Goal: Navigation & Orientation: Go to known website

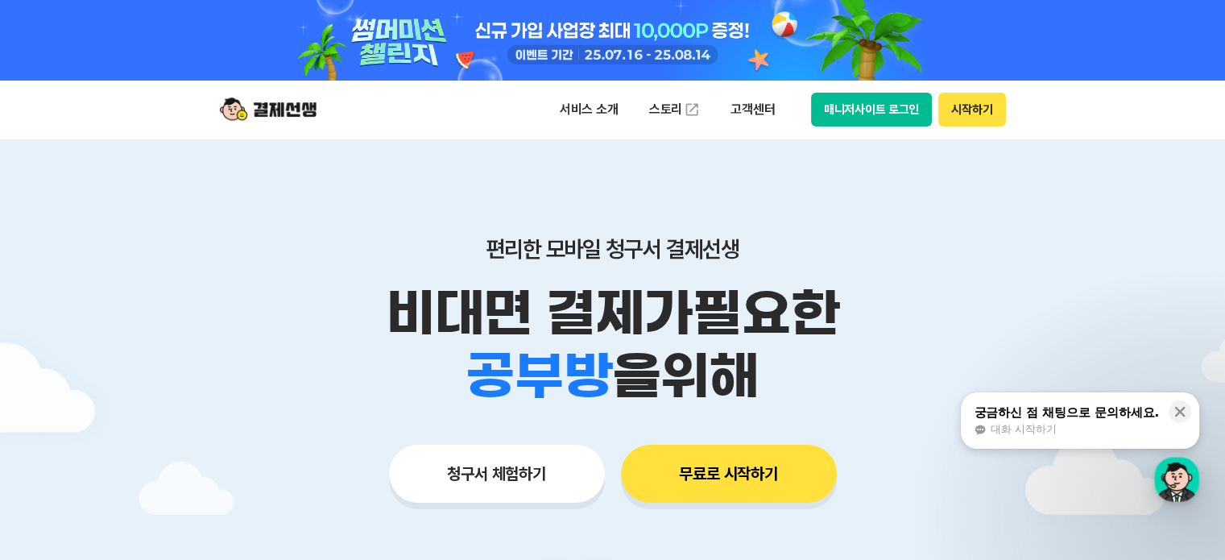
click at [964, 109] on button "시작하기" at bounding box center [972, 110] width 67 height 34
click at [958, 109] on button "시작하기" at bounding box center [972, 110] width 67 height 34
click at [866, 100] on button "매니저사이트 로그인" at bounding box center [872, 110] width 122 height 34
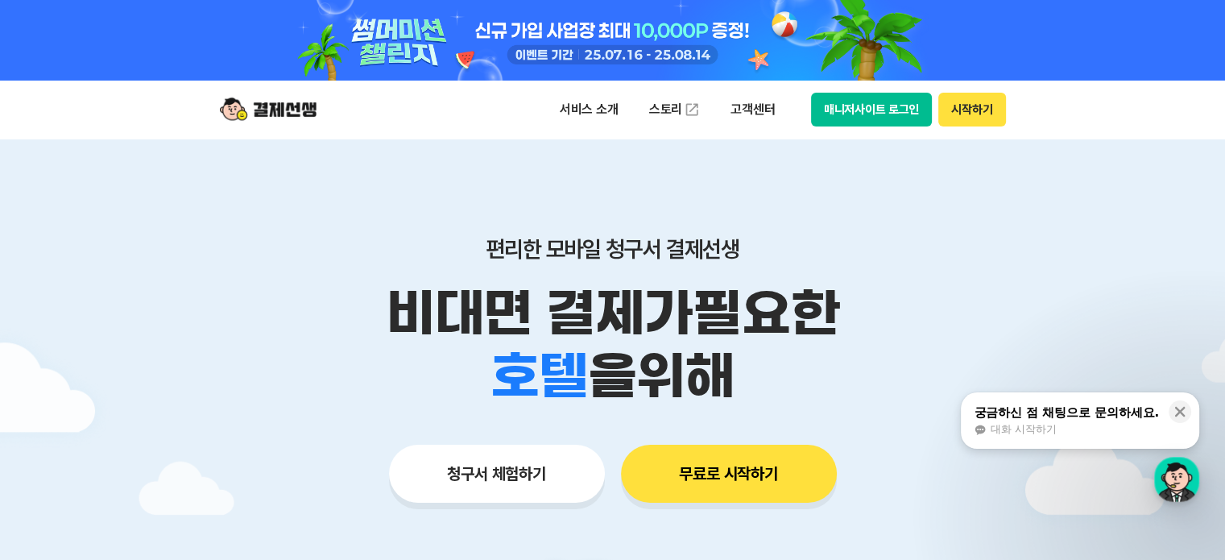
click at [835, 95] on button "매니저사이트 로그인" at bounding box center [872, 110] width 122 height 34
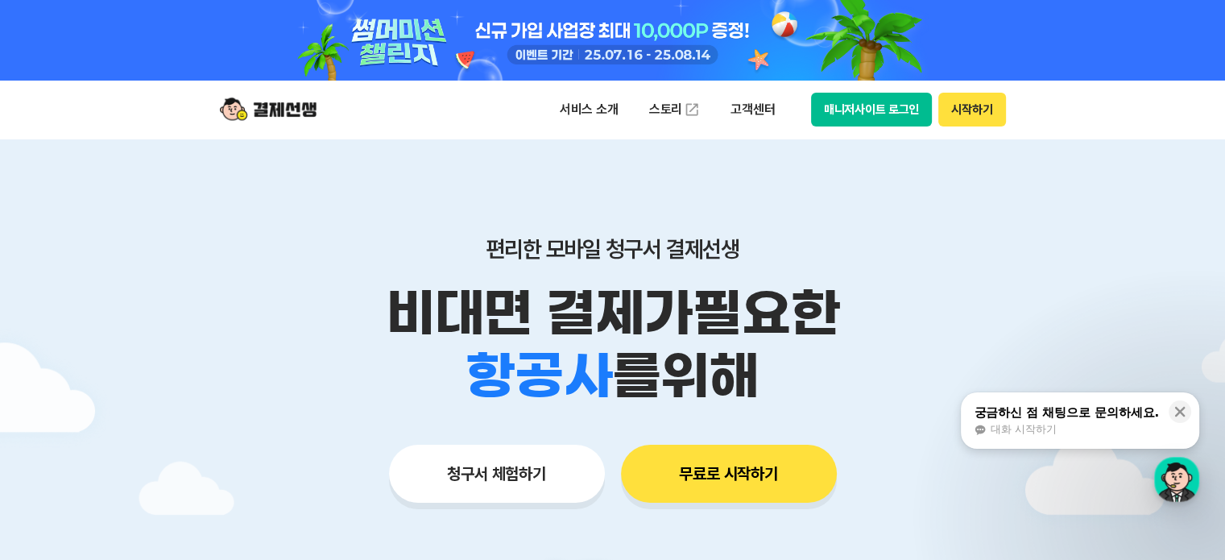
click at [999, 254] on p "편리한 모바일 청구서 결제선생" at bounding box center [613, 248] width 825 height 27
